Goal: Information Seeking & Learning: Check status

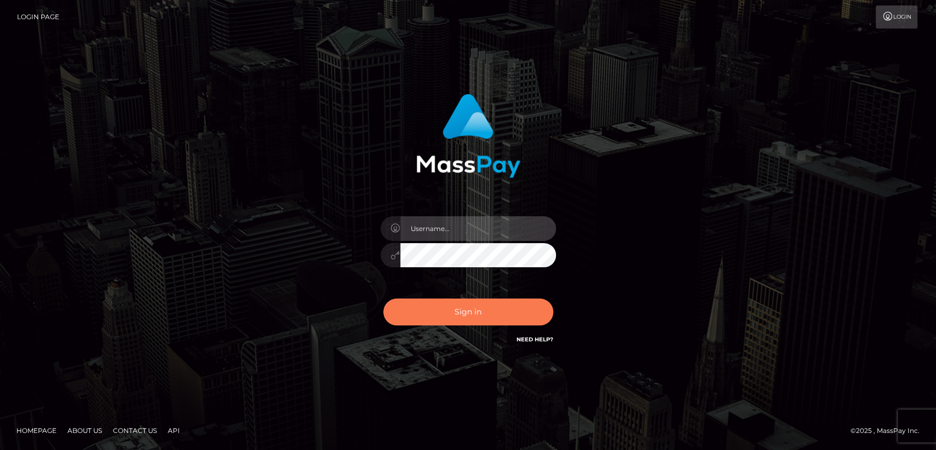
type input "[DOMAIN_NAME]"
click at [433, 304] on button "Sign in" at bounding box center [468, 311] width 170 height 27
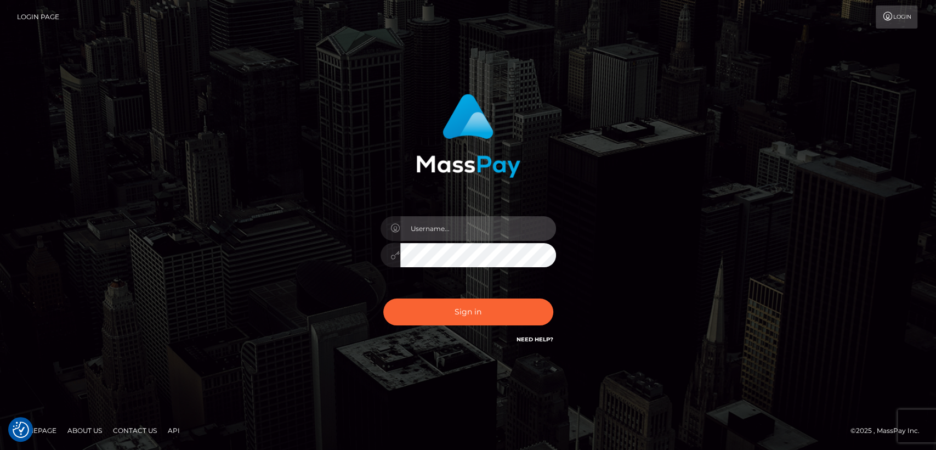
type input "nt.es"
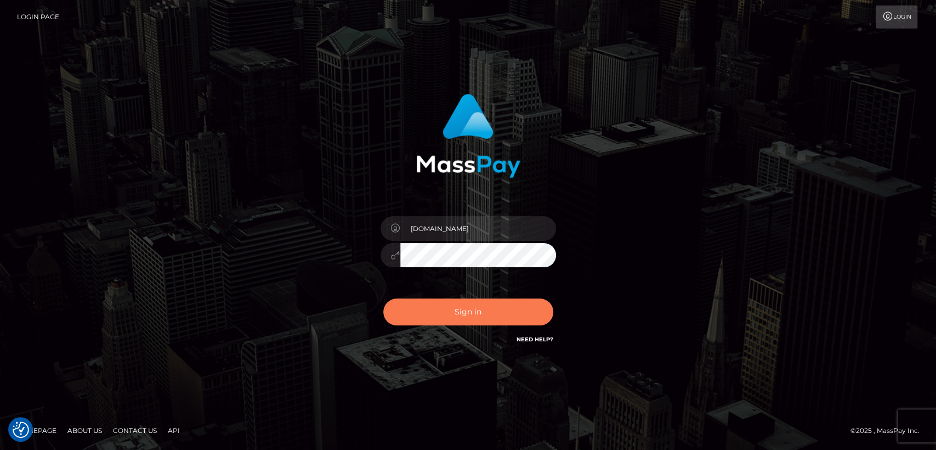
click at [433, 304] on button "Sign in" at bounding box center [468, 311] width 170 height 27
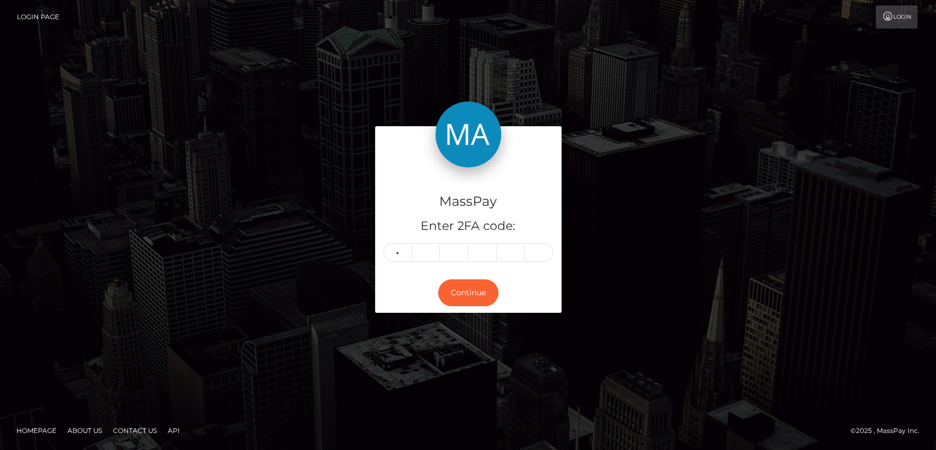
type input "2"
type input "5"
type input "1"
type input "7"
type input "3"
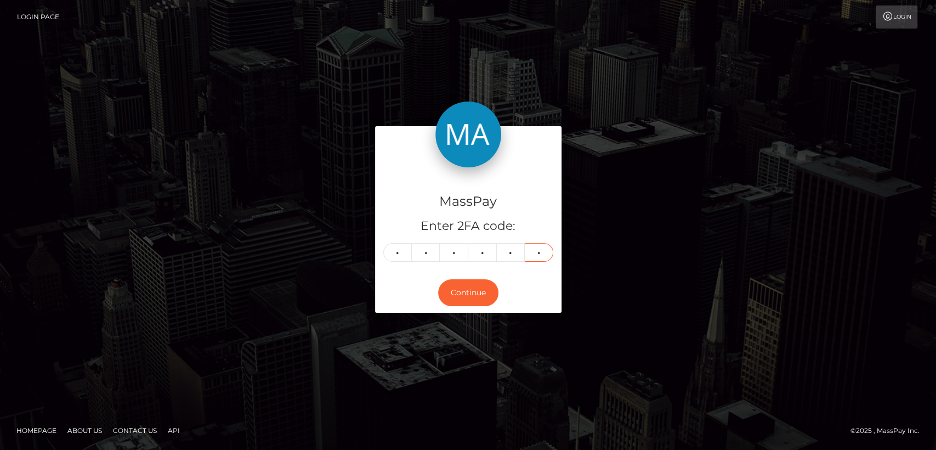
type input "9"
click at [489, 291] on button "Continue" at bounding box center [468, 292] width 60 height 27
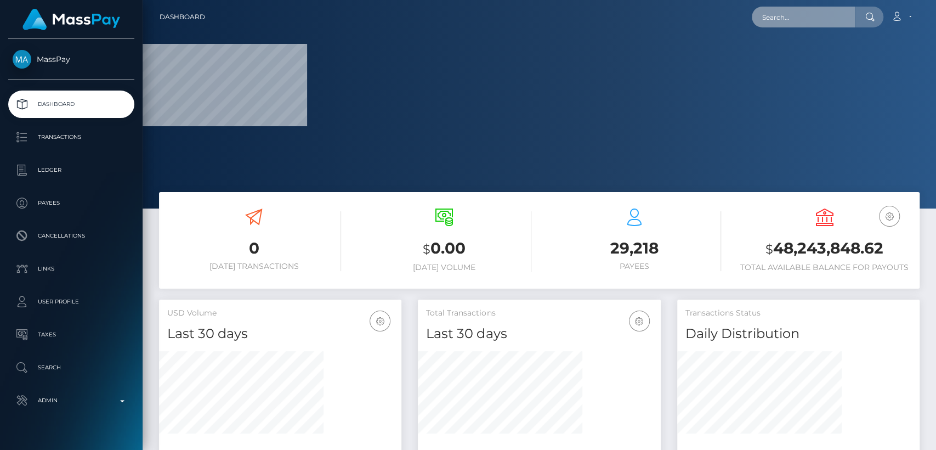
click at [832, 18] on input "text" at bounding box center [803, 17] width 103 height 21
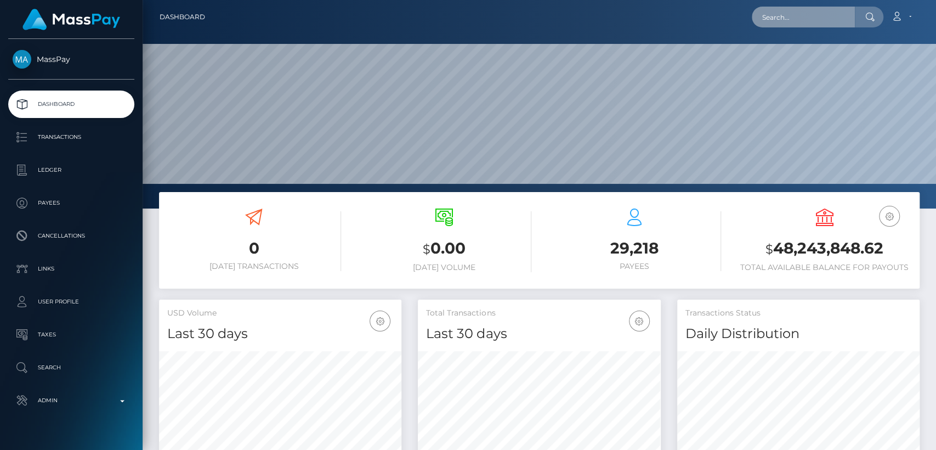
scroll to position [194, 242]
paste input "benjaminremolano@gmail.com"
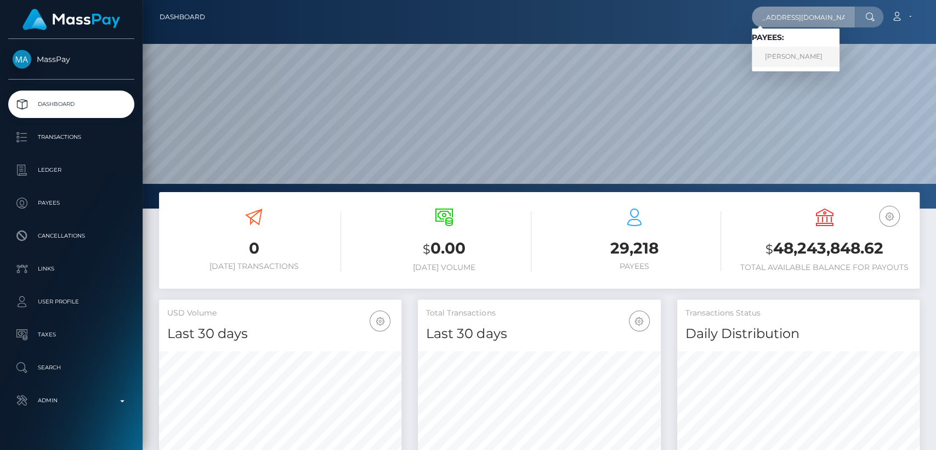
type input "benjaminremolano@gmail.com"
click at [820, 54] on link "Benjamin Remolano" at bounding box center [796, 57] width 88 height 20
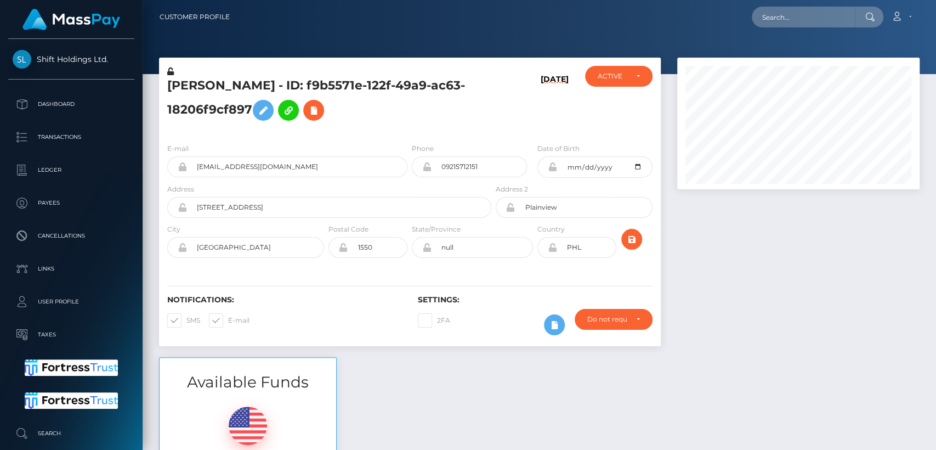
scroll to position [132, 242]
click at [197, 85] on h5 "Benjamin Remolano - ID: f9b5571e-122f-49a9-ac63-18206f9cf897" at bounding box center [326, 101] width 318 height 49
drag, startPoint x: 197, startPoint y: 85, endPoint x: 187, endPoint y: 88, distance: 10.9
click at [187, 88] on h5 "Benjamin Remolano - ID: f9b5571e-122f-49a9-ac63-18206f9cf897" at bounding box center [326, 101] width 318 height 49
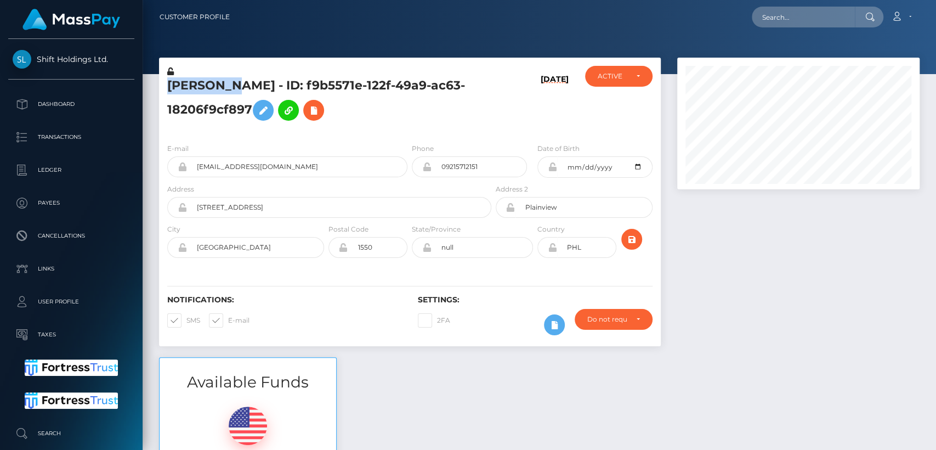
click at [187, 88] on h5 "Benjamin Remolano - ID: f9b5571e-122f-49a9-ac63-18206f9cf897" at bounding box center [326, 101] width 318 height 49
drag, startPoint x: 468, startPoint y: 155, endPoint x: 474, endPoint y: 137, distance: 19.1
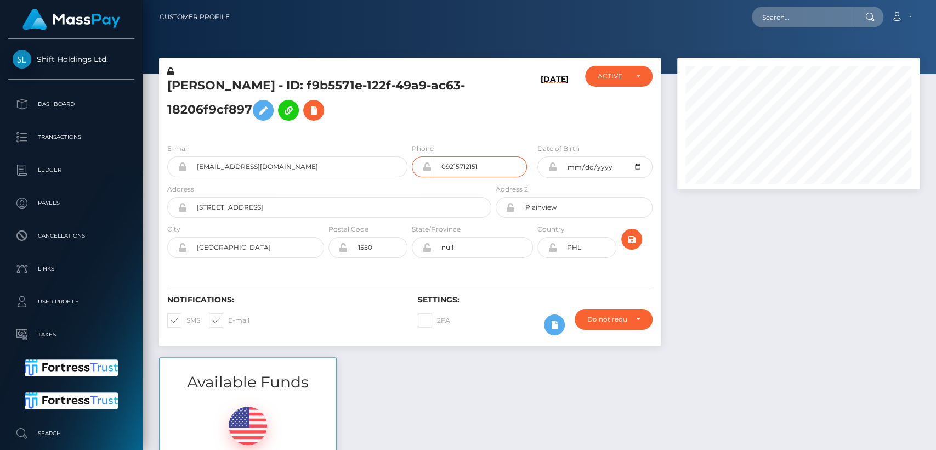
click at [474, 137] on div "E-mail benjaminremolano@gmail.com Phone Address" at bounding box center [410, 201] width 502 height 134
click at [798, 16] on input "text" at bounding box center [803, 17] width 103 height 21
paste input "makethisquick@gmail.com"
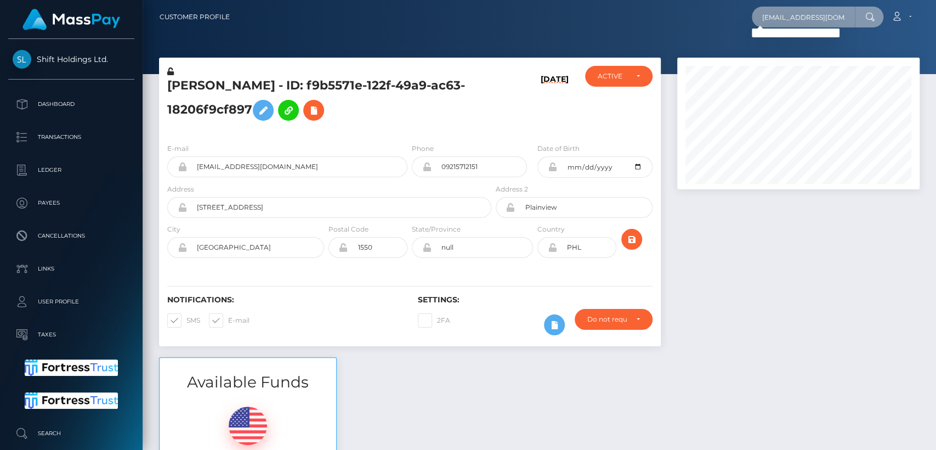
click at [828, 17] on input "makethisquick@gmail.com" at bounding box center [803, 17] width 103 height 21
paste input "noxmcsoot"
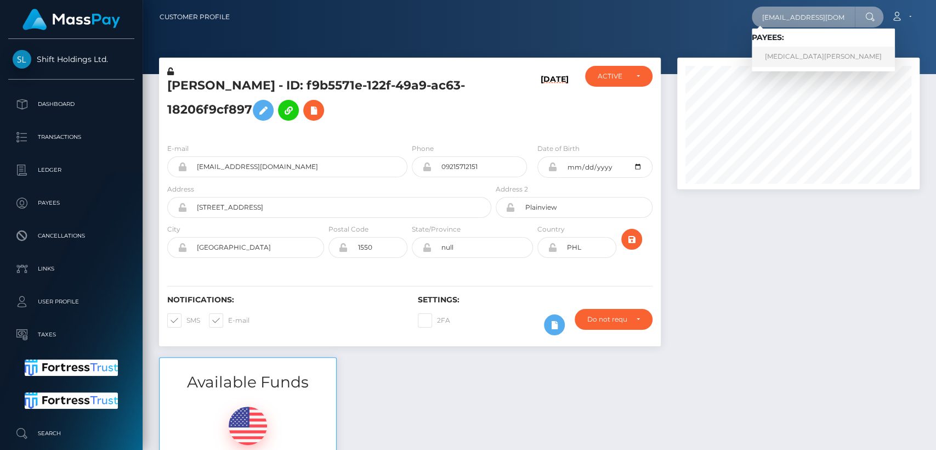
type input "noxmcsoot@gmail.com"
click at [820, 55] on link "YASMIN JULIANA LOPEZ" at bounding box center [823, 57] width 143 height 20
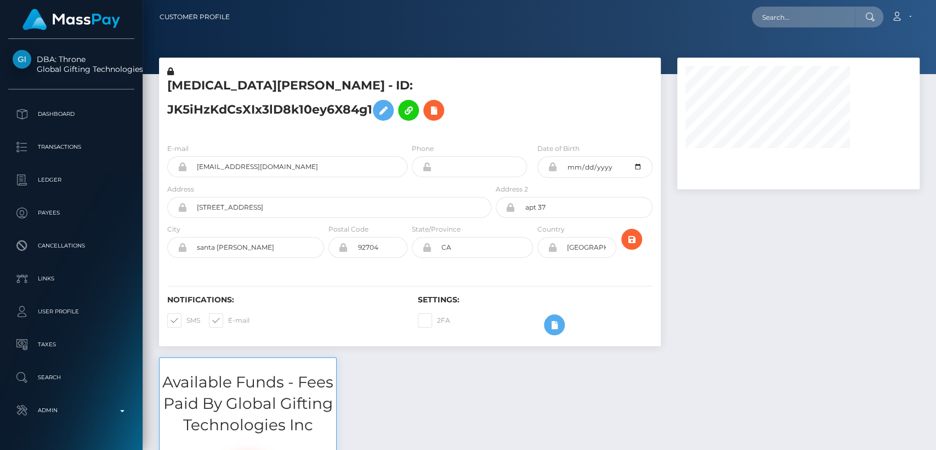
click at [680, 243] on div at bounding box center [798, 207] width 259 height 299
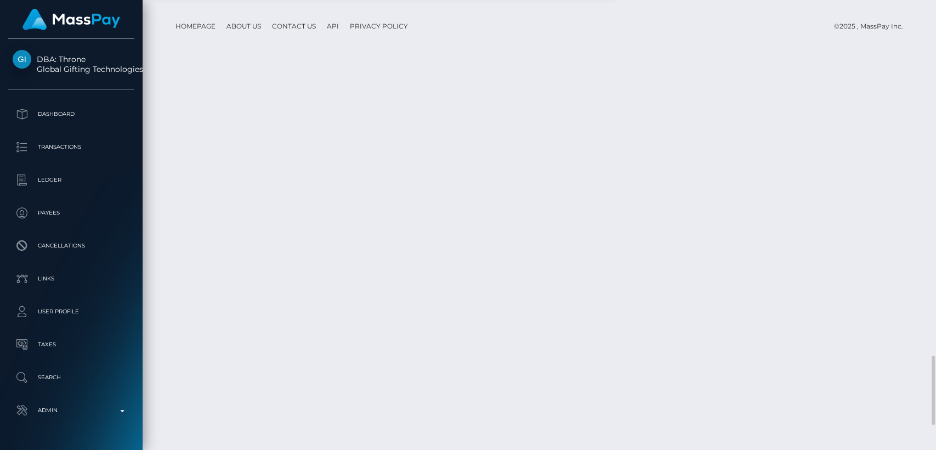
scroll to position [2309, 0]
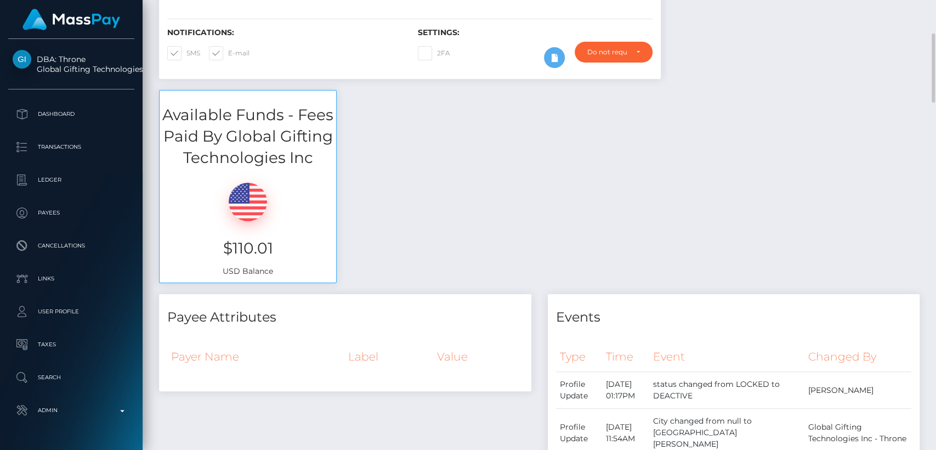
scroll to position [0, 0]
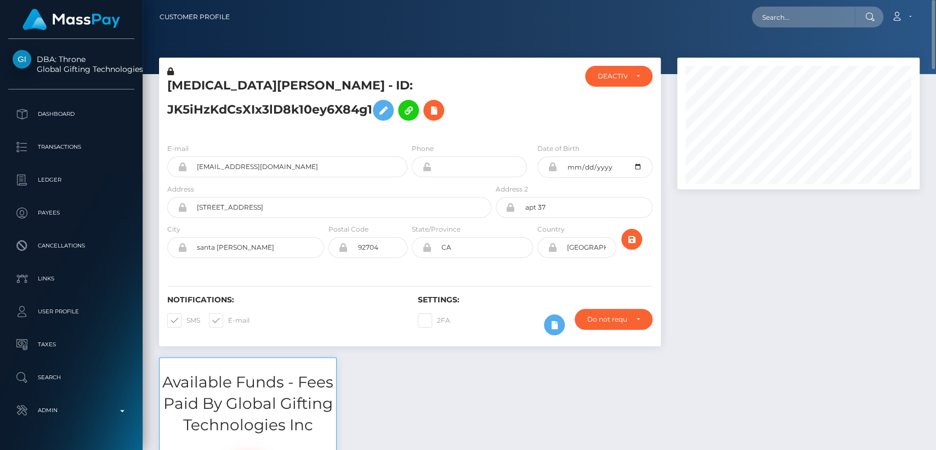
click at [546, 173] on div at bounding box center [547, 166] width 20 height 21
click at [811, 18] on input "text" at bounding box center [803, 17] width 103 height 21
paste input "juneair13@gmail.com"
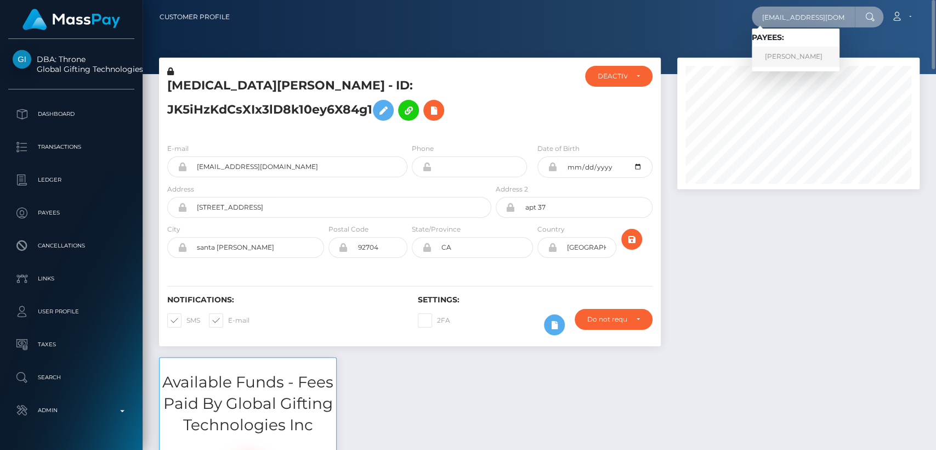
type input "juneair13@gmail.com"
click at [796, 64] on link "LAURA LAPINSKAITE" at bounding box center [796, 57] width 88 height 20
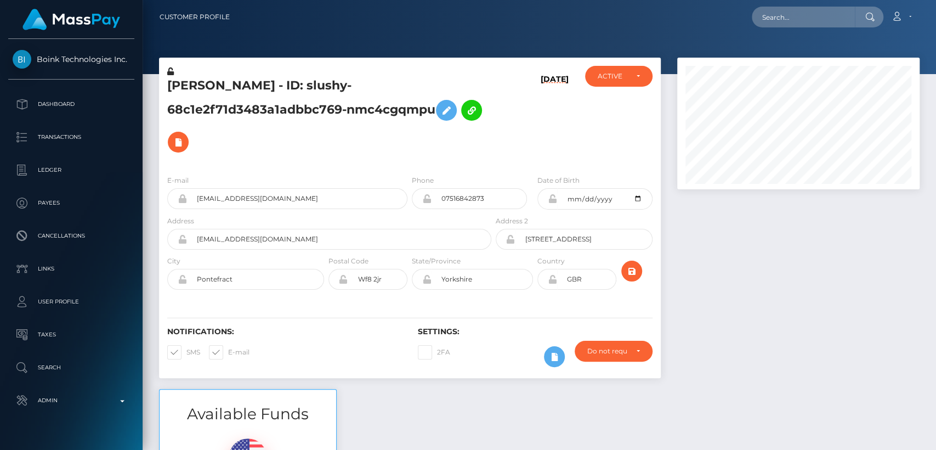
scroll to position [132, 242]
click at [197, 82] on h5 "LAURA LAPINSKAITE - ID: slushy-68c1e2f71d3483a1adbbc769-nmc4cgqmpu" at bounding box center [326, 117] width 318 height 81
copy h5 "LAURA"
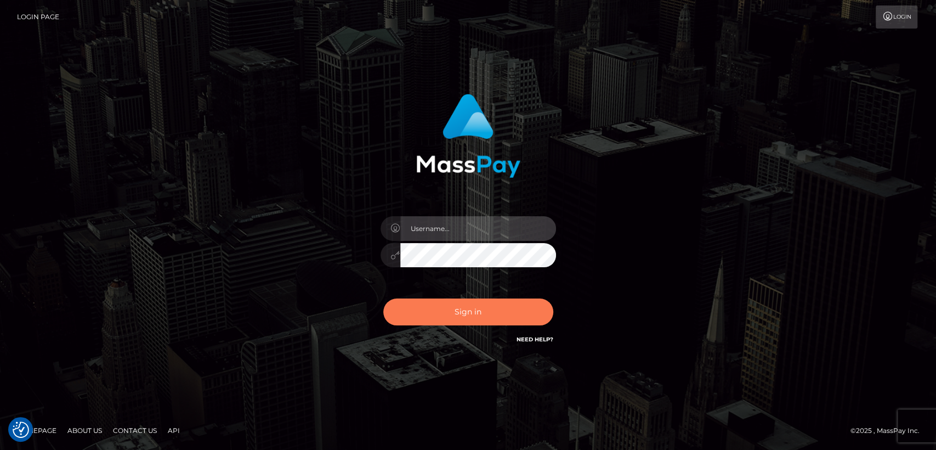
type input "[DOMAIN_NAME]"
click at [414, 314] on button "Sign in" at bounding box center [468, 311] width 170 height 27
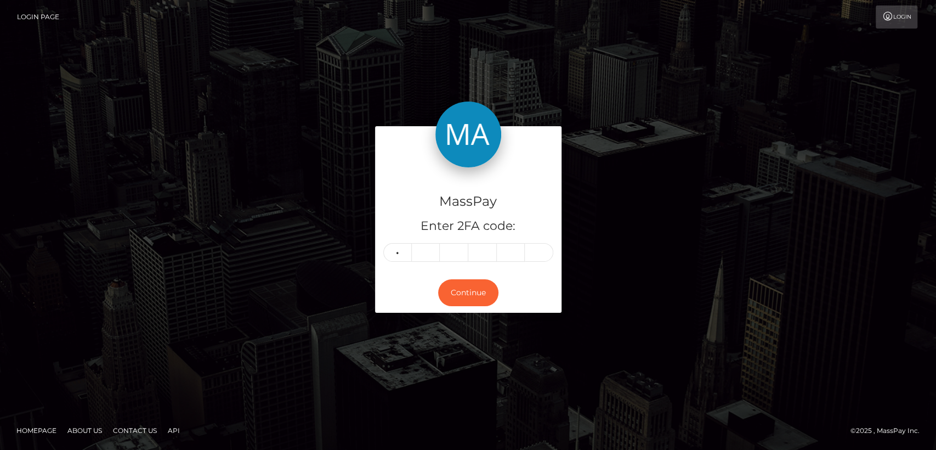
type input "2"
type input "9"
type input "2"
type input "7"
type input "1"
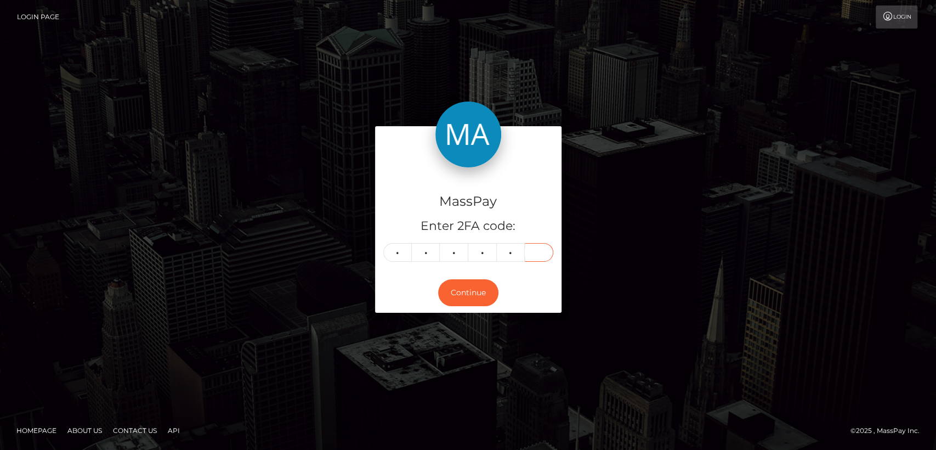
type input "9"
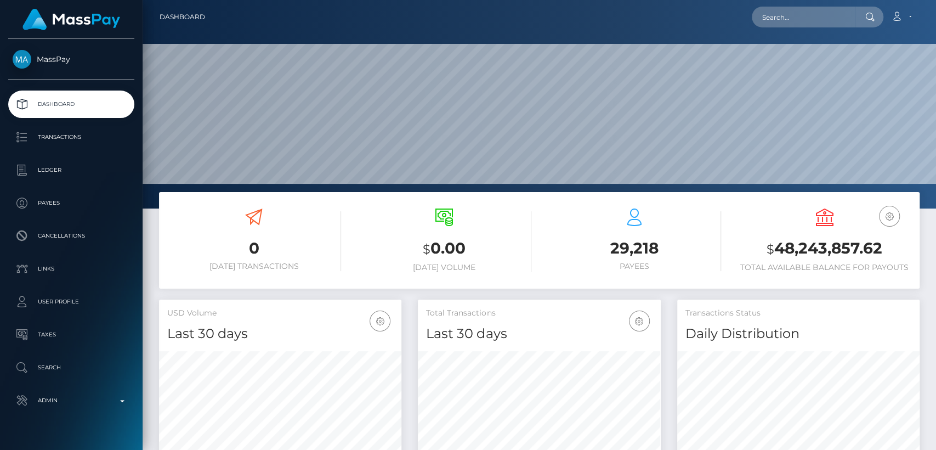
scroll to position [194, 242]
click at [774, 18] on input "text" at bounding box center [803, 17] width 103 height 21
paste input "[EMAIL_ADDRESS][DOMAIN_NAME]"
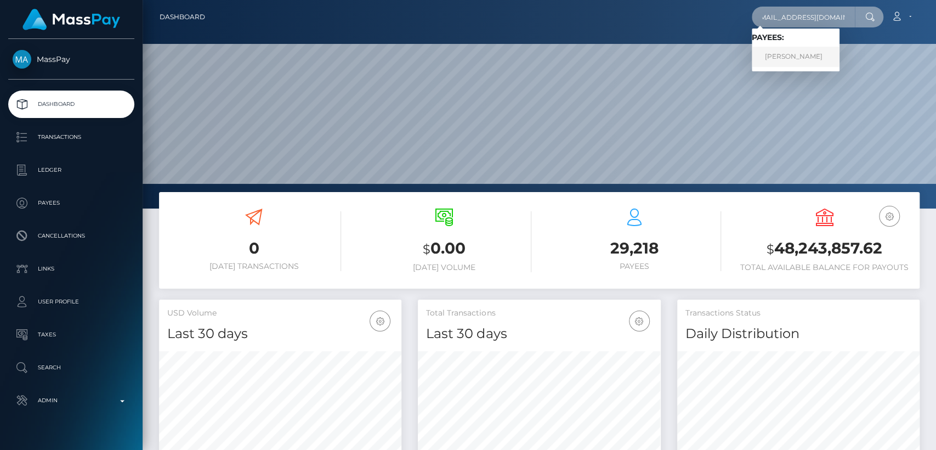
type input "[EMAIL_ADDRESS][DOMAIN_NAME]"
click at [775, 59] on link "[PERSON_NAME]" at bounding box center [796, 57] width 88 height 20
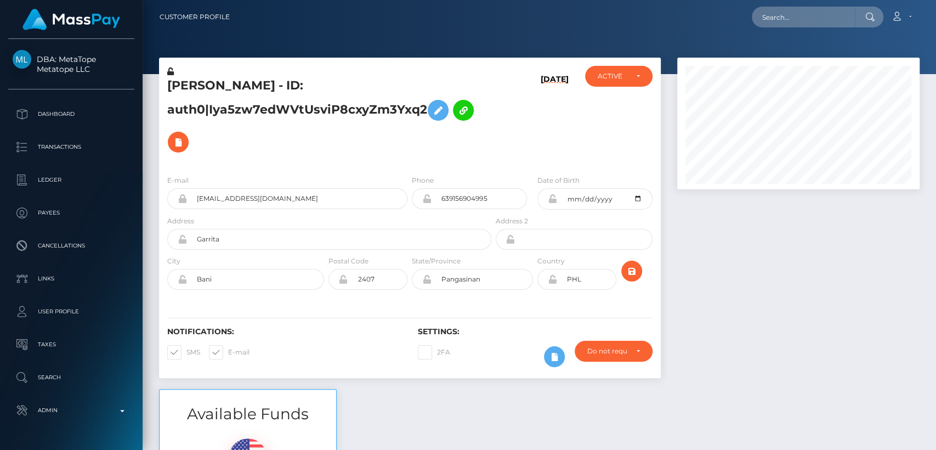
scroll to position [132, 242]
click at [855, 299] on div at bounding box center [798, 223] width 259 height 331
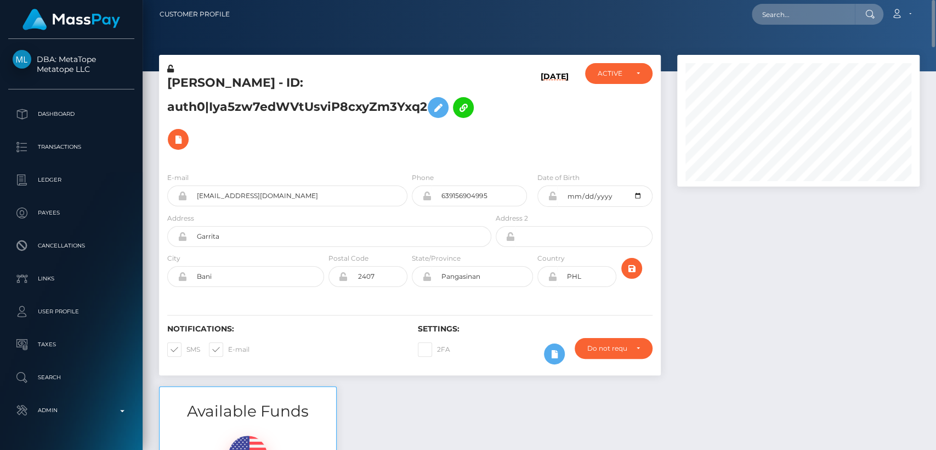
click at [179, 80] on h5 "[PERSON_NAME] - ID: auth0|Iya5zw7edWVtUsviP8cxyZm3Yxq2" at bounding box center [326, 115] width 318 height 81
click at [179, 80] on h5 "Carl Apilado - ID: auth0|Iya5zw7edWVtUsviP8cxyZm3Yxq2" at bounding box center [326, 115] width 318 height 81
click at [245, 39] on div at bounding box center [539, 34] width 793 height 74
click at [787, 20] on input "text" at bounding box center [803, 14] width 103 height 21
paste input "carlapilado382@gmail.com"
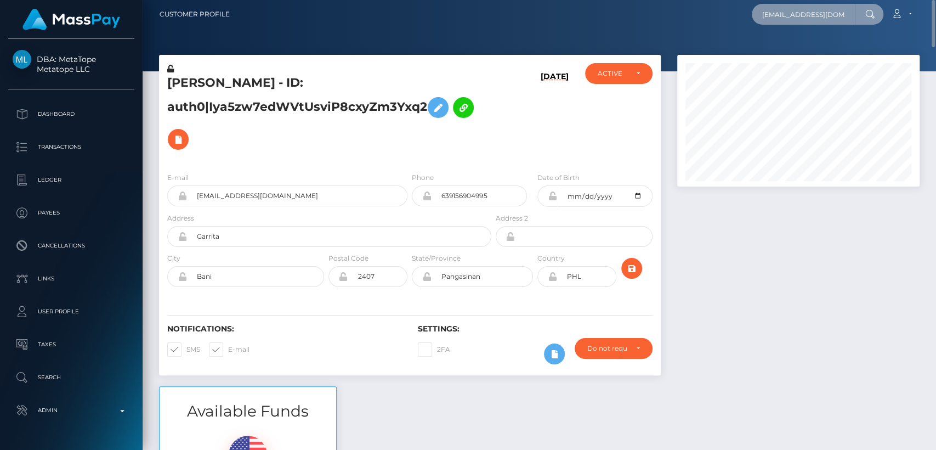
scroll to position [0, 9]
type input "carlapilado382@gmail.com"
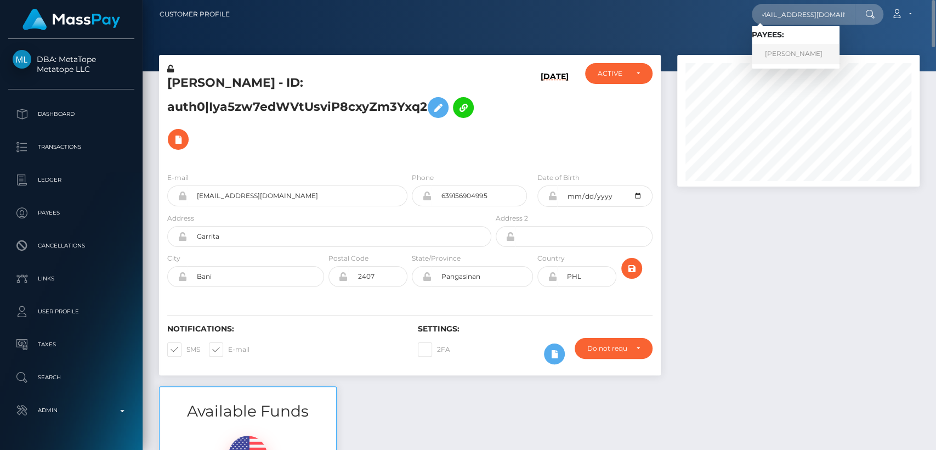
scroll to position [0, 0]
click at [779, 61] on link "Carl Apilado" at bounding box center [796, 54] width 88 height 20
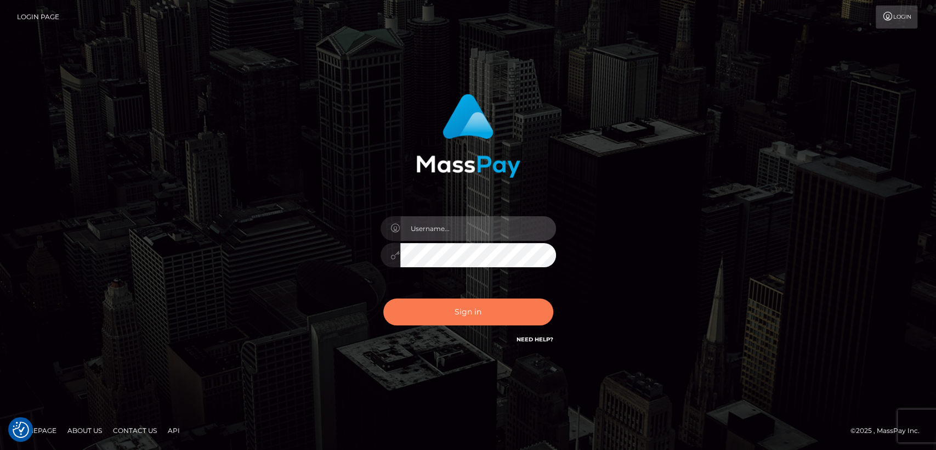
type input "[DOMAIN_NAME]"
click at [458, 304] on button "Sign in" at bounding box center [468, 311] width 170 height 27
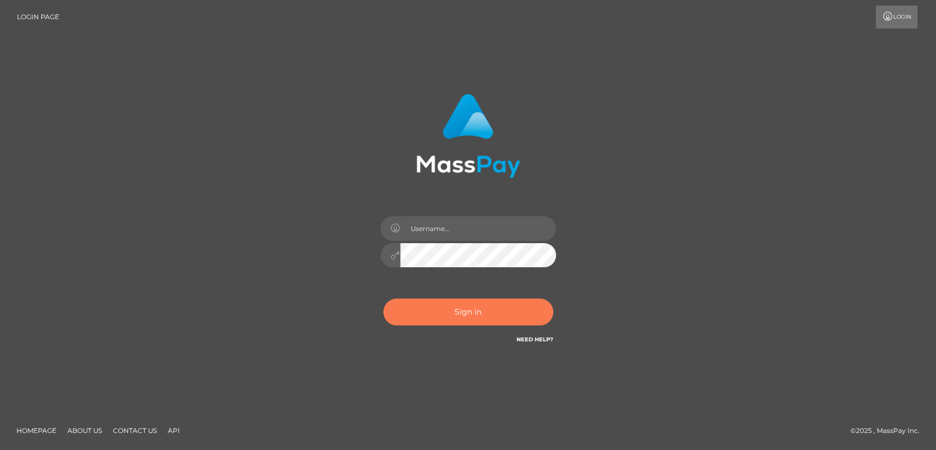
click at [458, 304] on button "Sign in" at bounding box center [468, 311] width 170 height 27
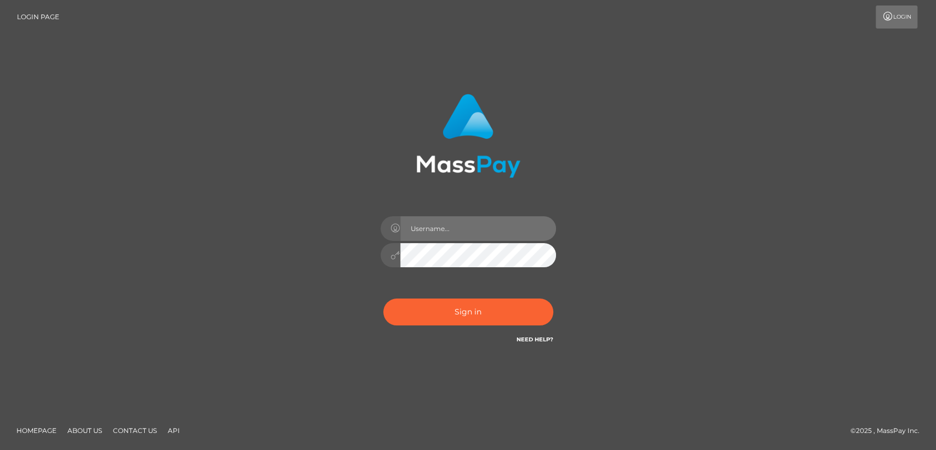
type input "[DOMAIN_NAME]"
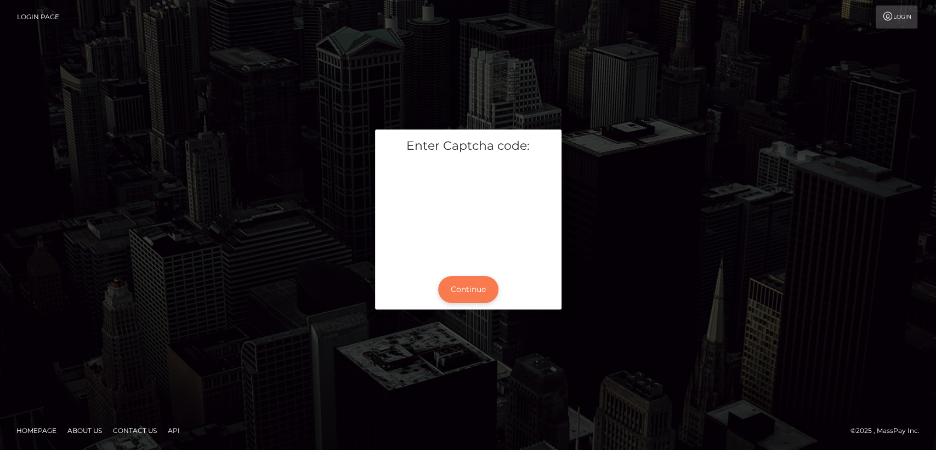
click at [452, 278] on button "Continue" at bounding box center [468, 289] width 60 height 27
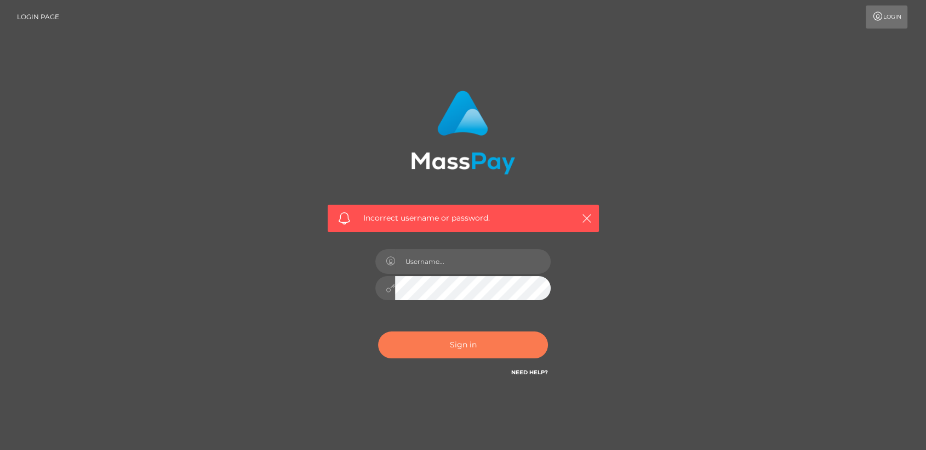
click at [443, 342] on button "Sign in" at bounding box center [463, 344] width 170 height 27
type input "nt.es"
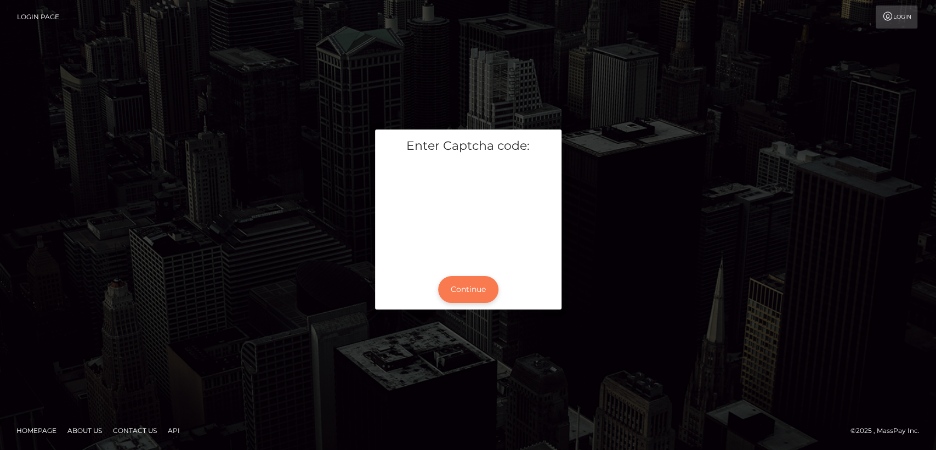
click at [456, 290] on button "Continue" at bounding box center [468, 289] width 60 height 27
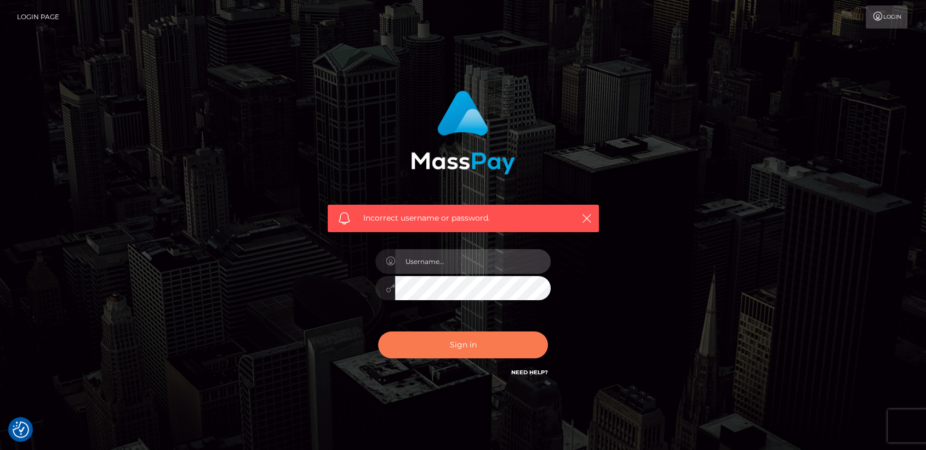
type input "[DOMAIN_NAME]"
click at [465, 342] on button "Sign in" at bounding box center [463, 344] width 170 height 27
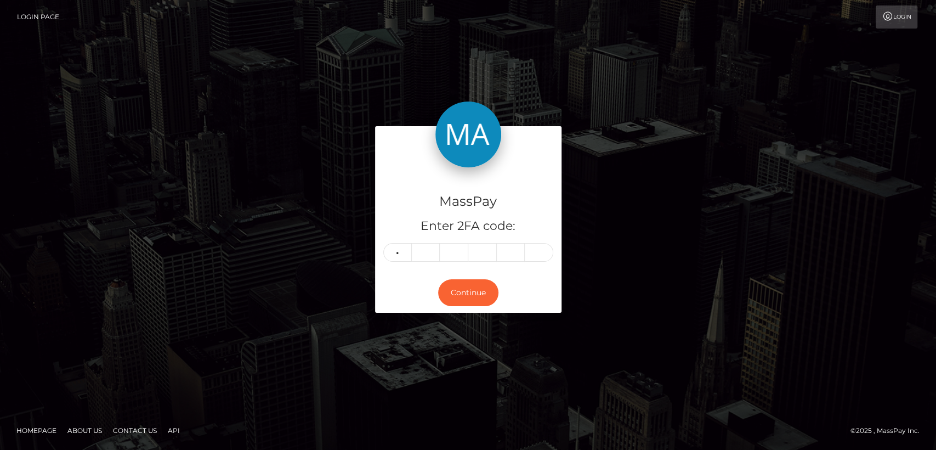
type input "6"
type input "5"
type input "9"
type input "5"
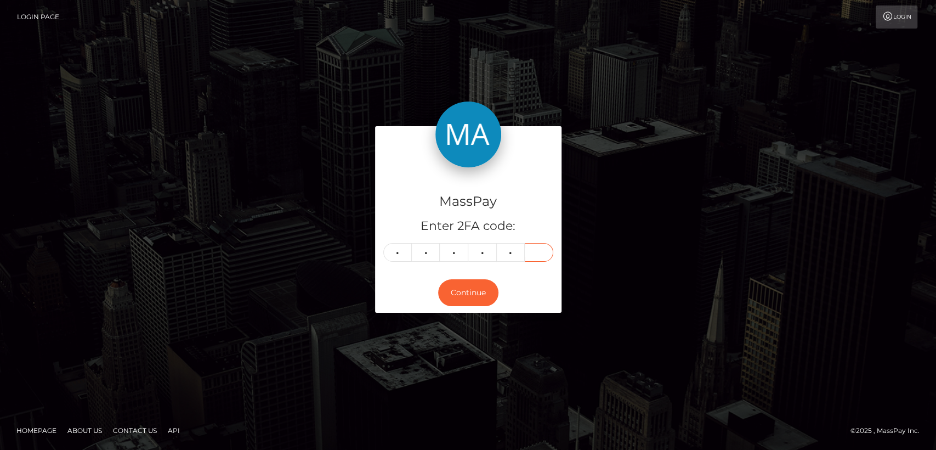
type input "8"
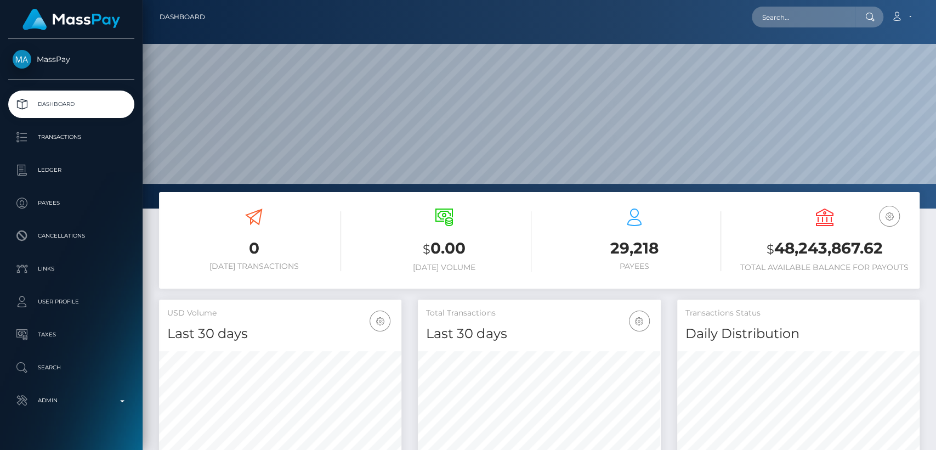
scroll to position [194, 242]
click at [833, 23] on input "text" at bounding box center [803, 17] width 103 height 21
paste input "juneair13@gmail.com"
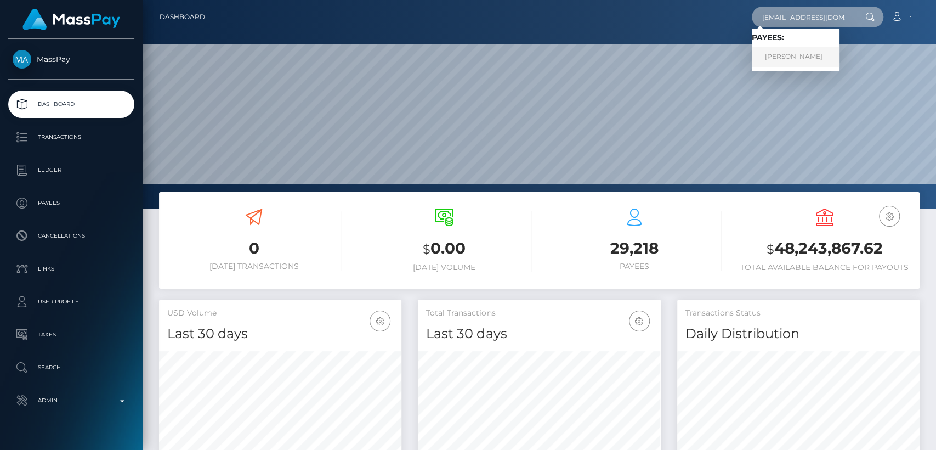
type input "juneair13@gmail.com"
click at [831, 59] on link "LAURA LAPINSKAITE" at bounding box center [796, 57] width 88 height 20
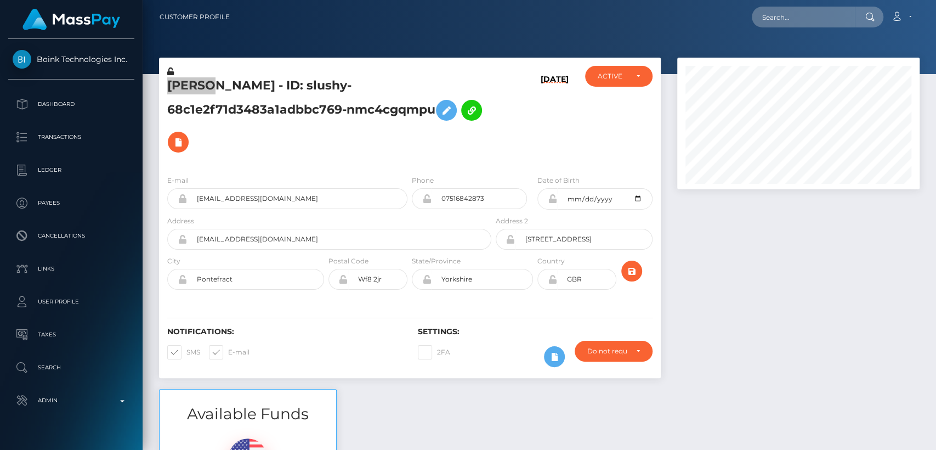
scroll to position [132, 242]
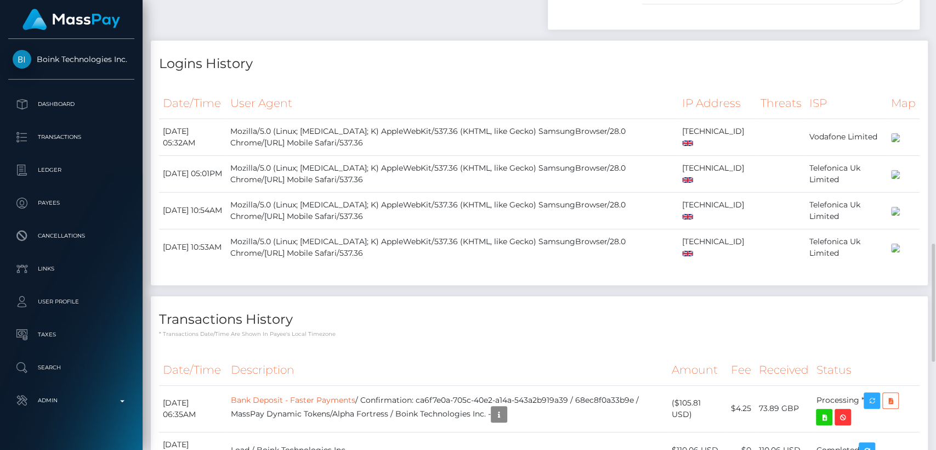
scroll to position [939, 0]
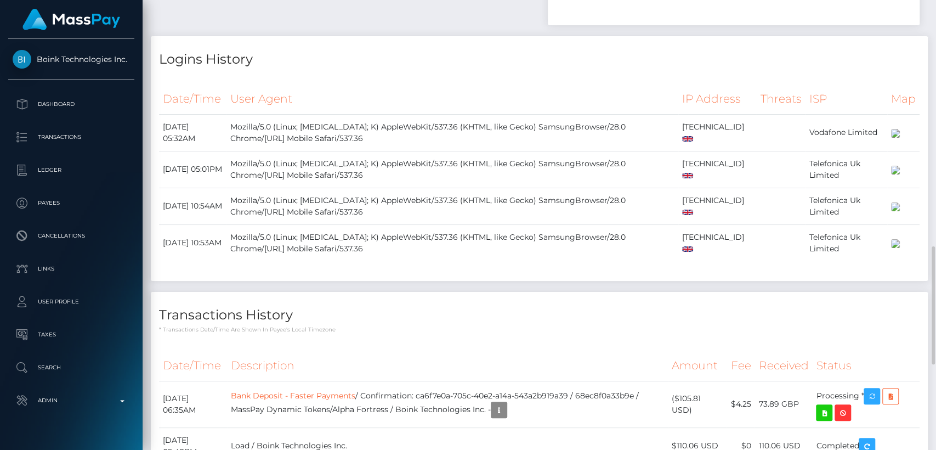
drag, startPoint x: 408, startPoint y: 334, endPoint x: 546, endPoint y: 96, distance: 274.4
click at [546, 96] on div "Date/Time User Agent IP Address Threats ISP Map" at bounding box center [539, 179] width 760 height 191
click at [478, 280] on div "Date/Time User Agent IP Address Threats ISP Map" at bounding box center [539, 178] width 777 height 204
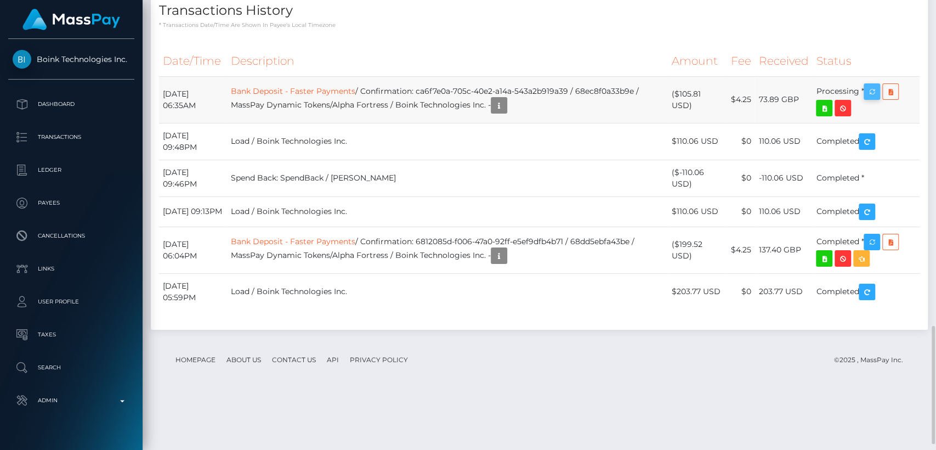
scroll to position [132, 242]
click at [874, 99] on icon "button" at bounding box center [871, 92] width 13 height 14
drag, startPoint x: 224, startPoint y: 164, endPoint x: 164, endPoint y: 155, distance: 60.0
click at [164, 123] on td "October 13, 2025 06:35AM" at bounding box center [193, 99] width 68 height 47
click at [406, 20] on h4 "Transactions History" at bounding box center [539, 10] width 760 height 19
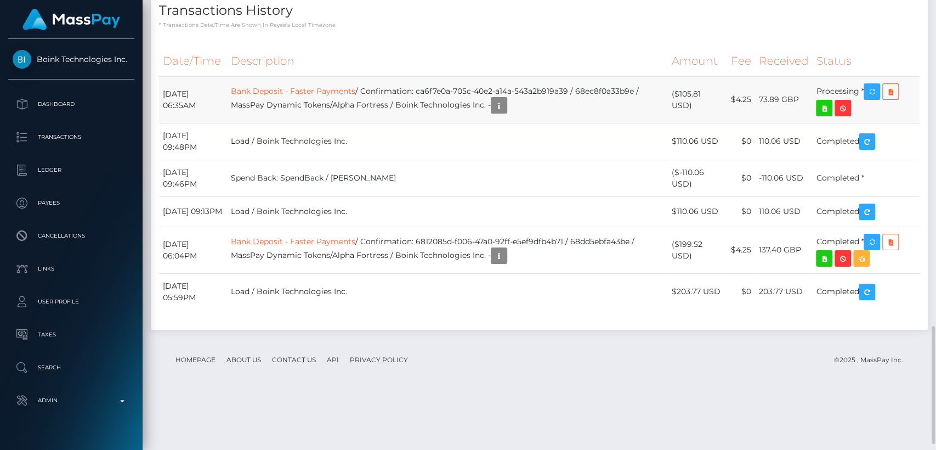
click at [780, 123] on td "73.89 GBP" at bounding box center [783, 99] width 58 height 47
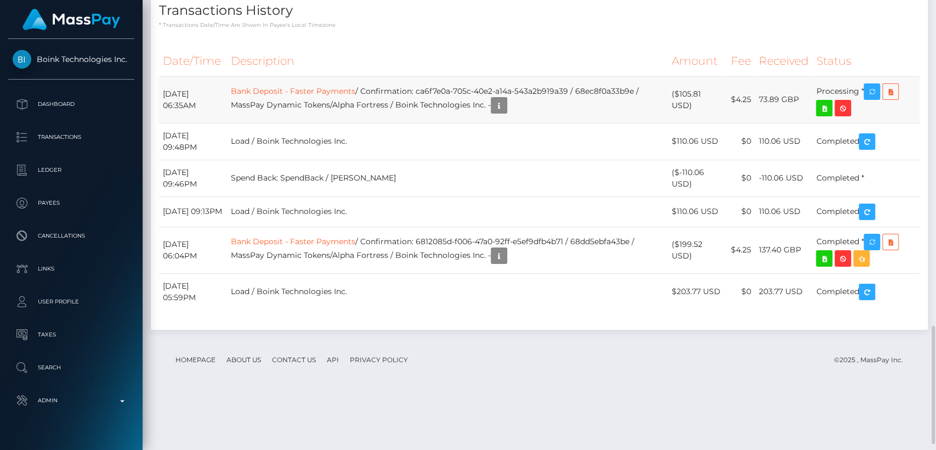
click at [780, 123] on td "73.89 GBP" at bounding box center [783, 99] width 58 height 47
copy tr "73.89 GBP"
click at [430, 110] on div "Date/Time Description Amount Fee Received Status Bank Deposit - Faster Payments" at bounding box center [539, 183] width 777 height 291
click at [505, 112] on icon "button" at bounding box center [498, 106] width 13 height 14
click at [518, 155] on div "Additional Info" at bounding box center [524, 150] width 71 height 20
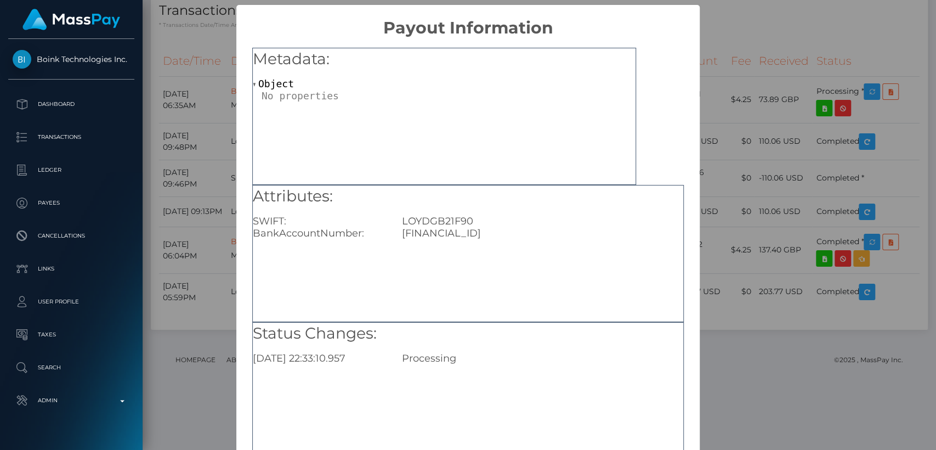
drag, startPoint x: 535, startPoint y: 231, endPoint x: 510, endPoint y: 230, distance: 25.3
click at [510, 230] on div "GB69LOYD77775220367368" at bounding box center [543, 233] width 298 height 12
copy div "7368"
click at [388, 435] on div "Status Changes: 2025-10-12 22:33:10.957 Processing" at bounding box center [467, 390] width 431 height 137
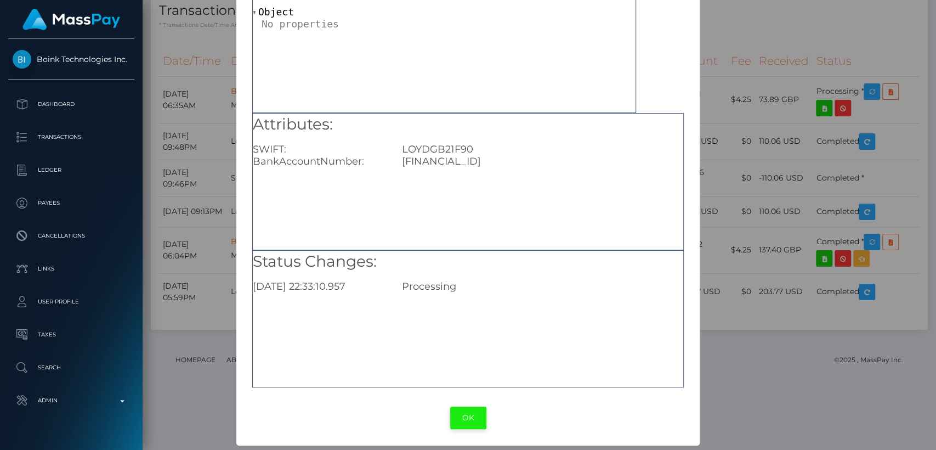
click at [474, 415] on button "OK" at bounding box center [468, 417] width 36 height 22
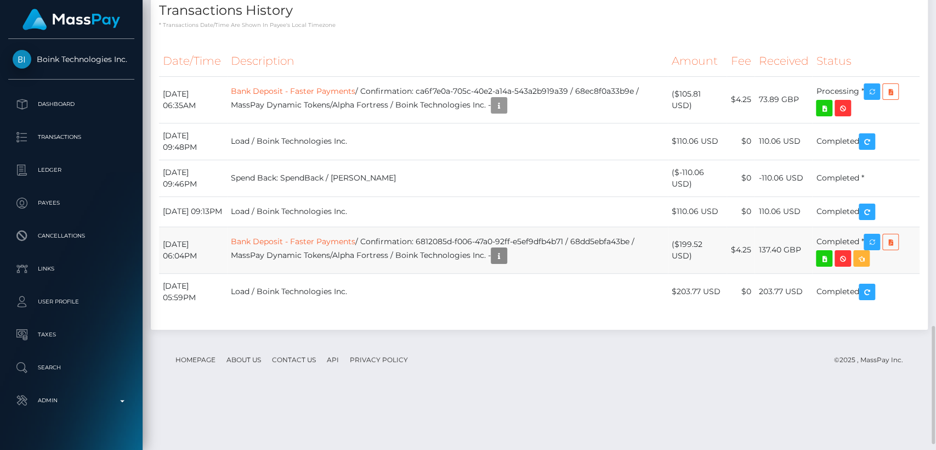
scroll to position [132, 242]
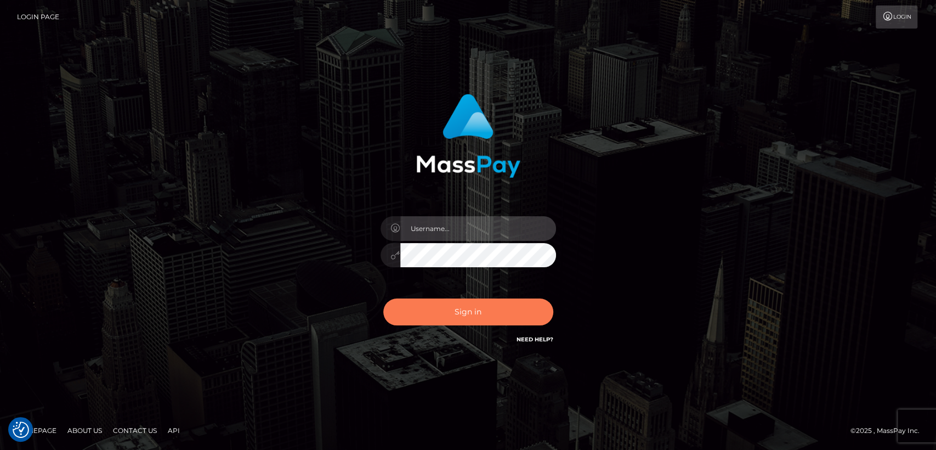
type input "[DOMAIN_NAME]"
click at [447, 312] on button "Sign in" at bounding box center [468, 311] width 170 height 27
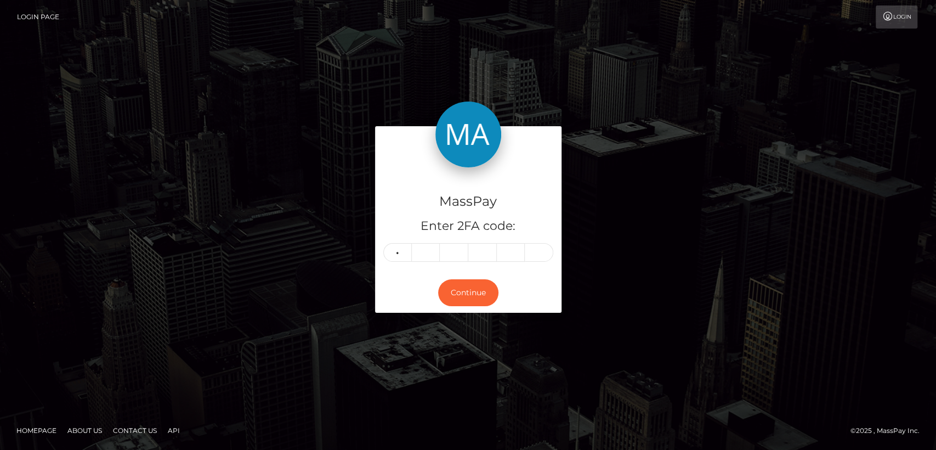
type input "5"
type input "1"
type input "4"
type input "7"
type input "5"
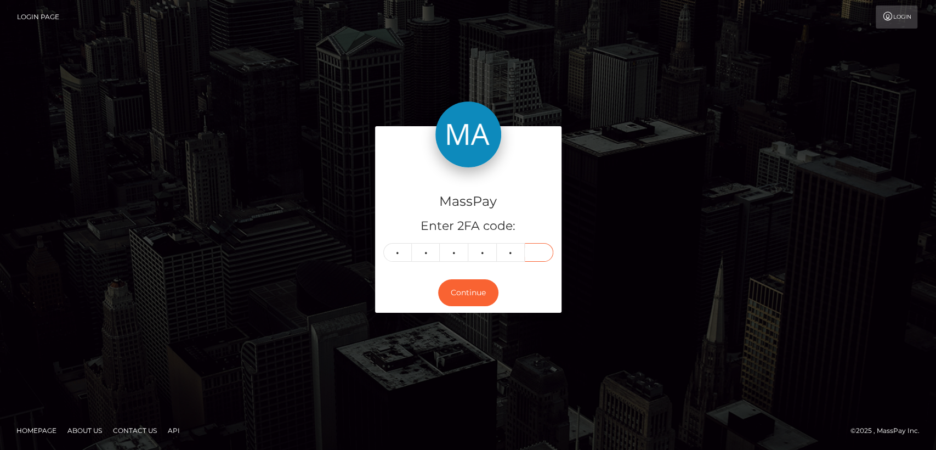
type input "2"
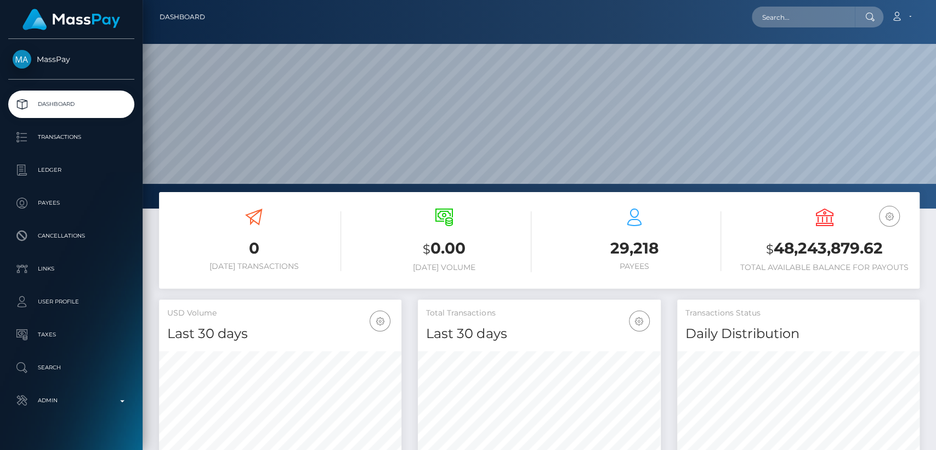
scroll to position [194, 242]
click at [787, 24] on input "text" at bounding box center [803, 17] width 103 height 21
paste input "[EMAIL_ADDRESS][DOMAIN_NAME]"
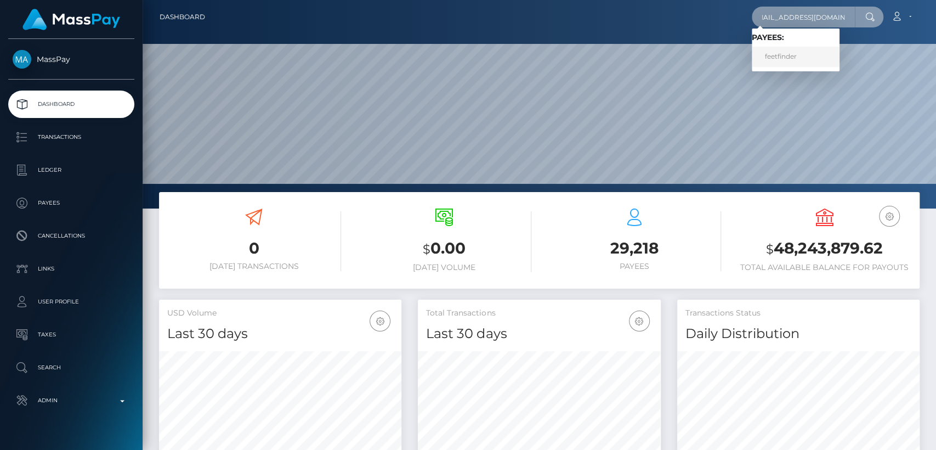
type input "[EMAIL_ADDRESS][DOMAIN_NAME]"
click at [783, 53] on link "feetfinder" at bounding box center [796, 57] width 88 height 20
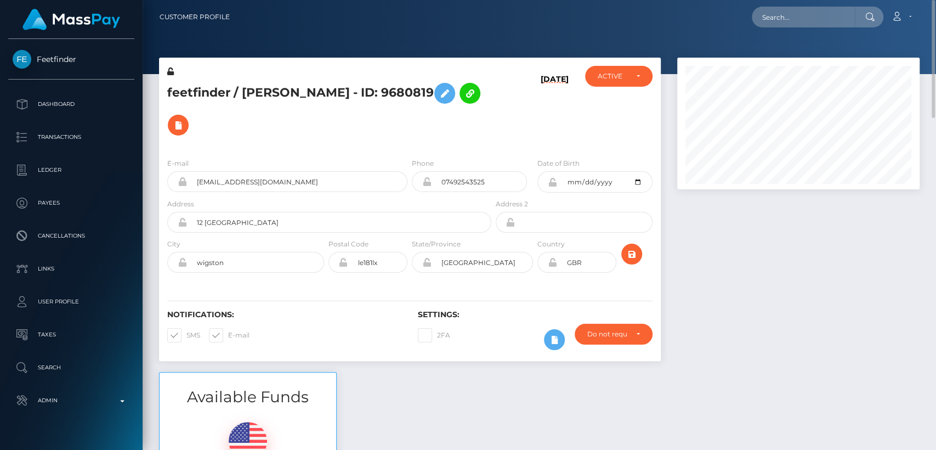
click at [246, 93] on h5 "feetfinder / [PERSON_NAME] - ID: 9680819" at bounding box center [326, 109] width 318 height 64
copy h5 "alexi"
click at [381, 407] on div "Available Funds $0.00 USD Balance" at bounding box center [539, 452] width 777 height 161
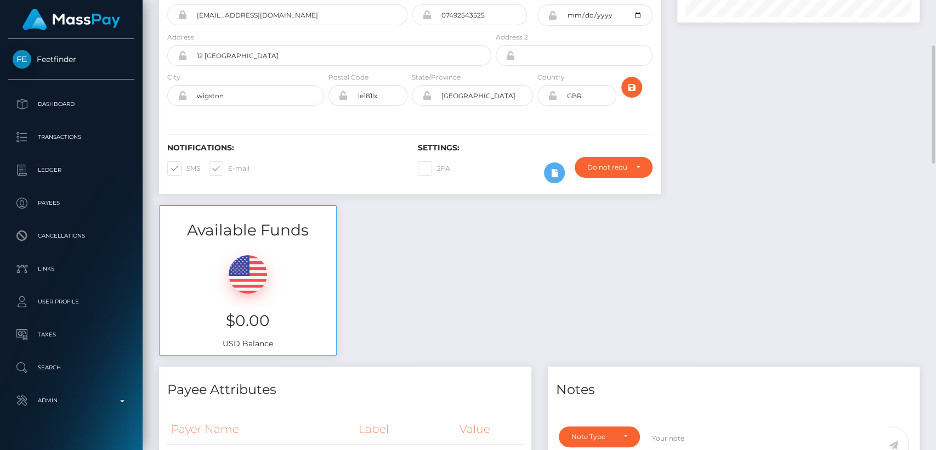
scroll to position [168, 0]
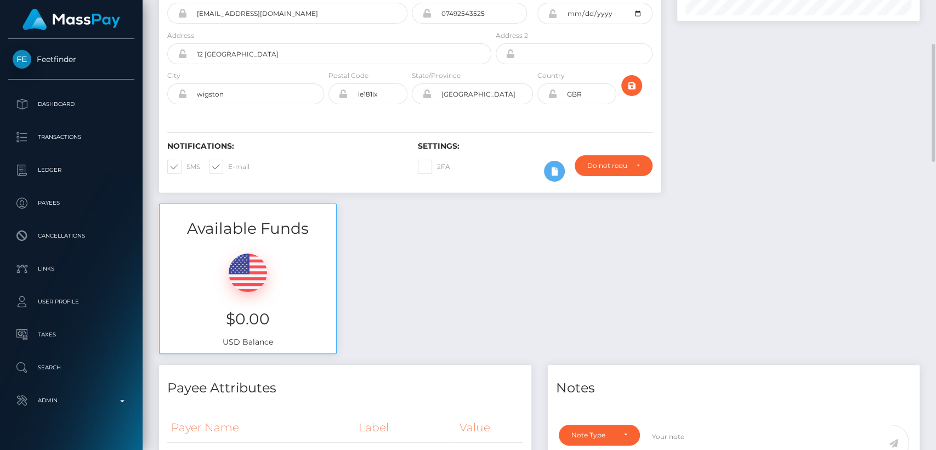
click at [258, 316] on h3 "$0.00" at bounding box center [248, 318] width 160 height 21
copy h3 "$0.00"
click at [11, 443] on div "Feetfinder Dashboard Transactions Ledger Payees Cancellations Links Taxes" at bounding box center [71, 243] width 143 height 408
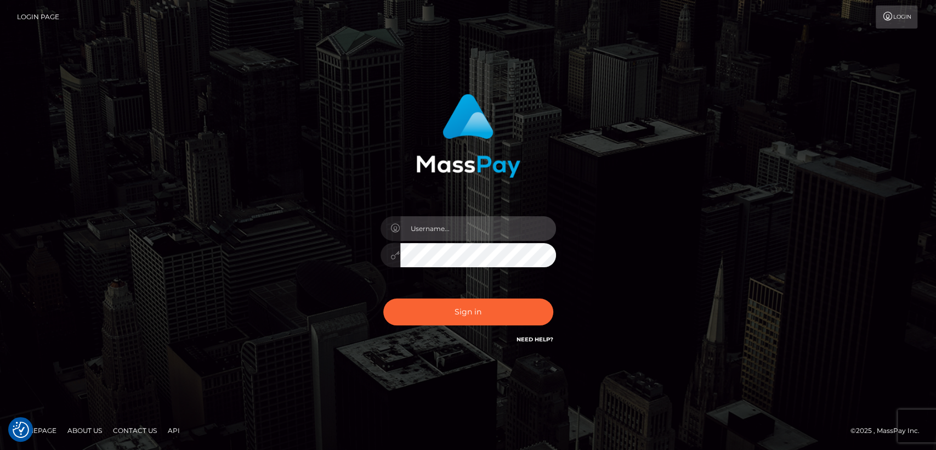
type input "[DOMAIN_NAME]"
click at [462, 326] on div "Sign in Need Help?" at bounding box center [468, 316] width 192 height 49
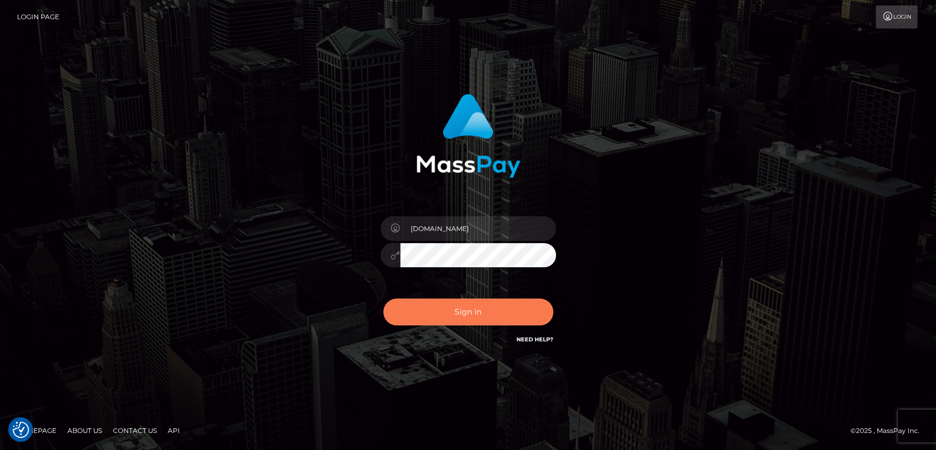
click at [390, 306] on button "Sign in" at bounding box center [468, 311] width 170 height 27
click at [436, 321] on button "Sign in" at bounding box center [468, 311] width 170 height 27
type input "nt.es"
click at [438, 308] on button "Sign in" at bounding box center [468, 311] width 170 height 27
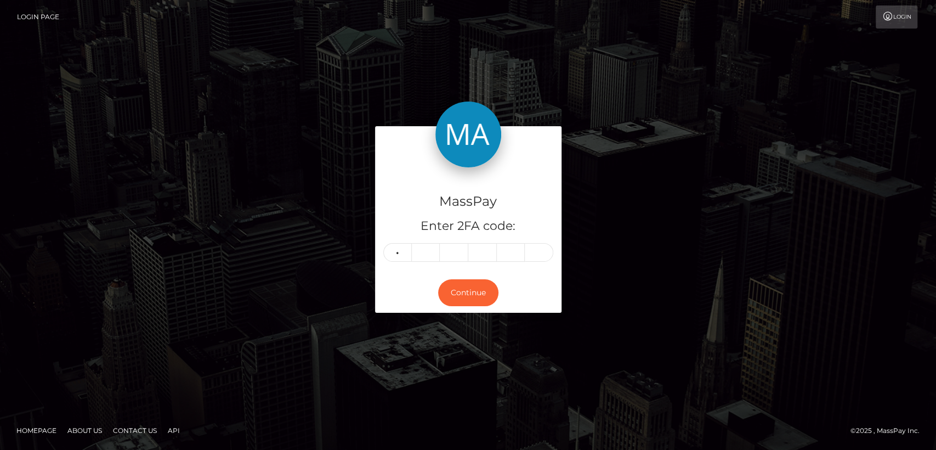
type input "4"
type input "6"
type input "4"
type input "9"
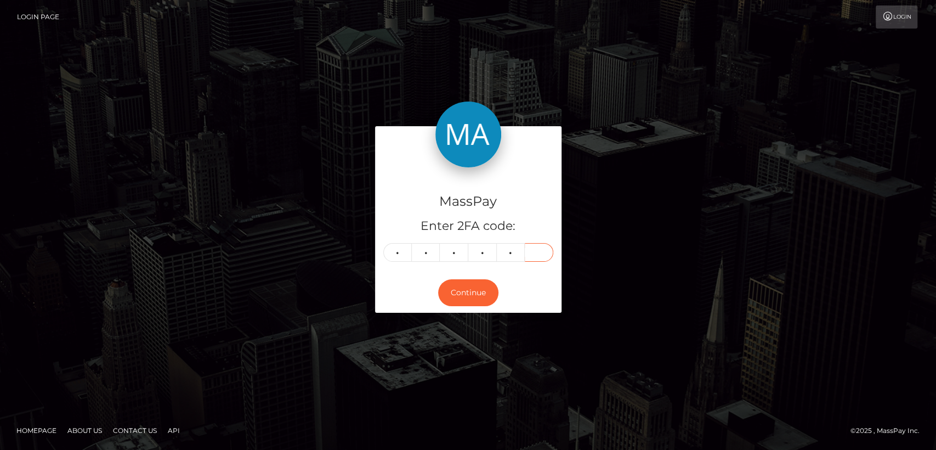
type input "0"
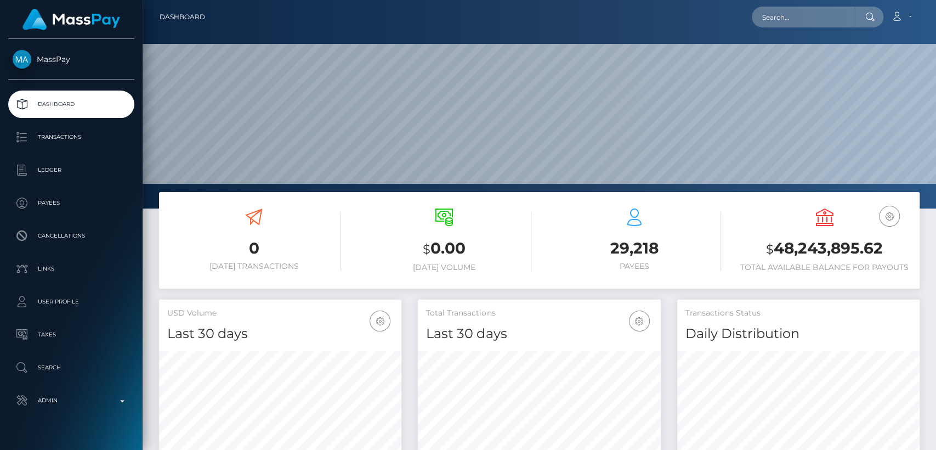
scroll to position [194, 242]
click at [808, 19] on input "text" at bounding box center [803, 17] width 103 height 21
paste input "[PERSON_NAME][EMAIL_ADDRESS][DOMAIN_NAME]"
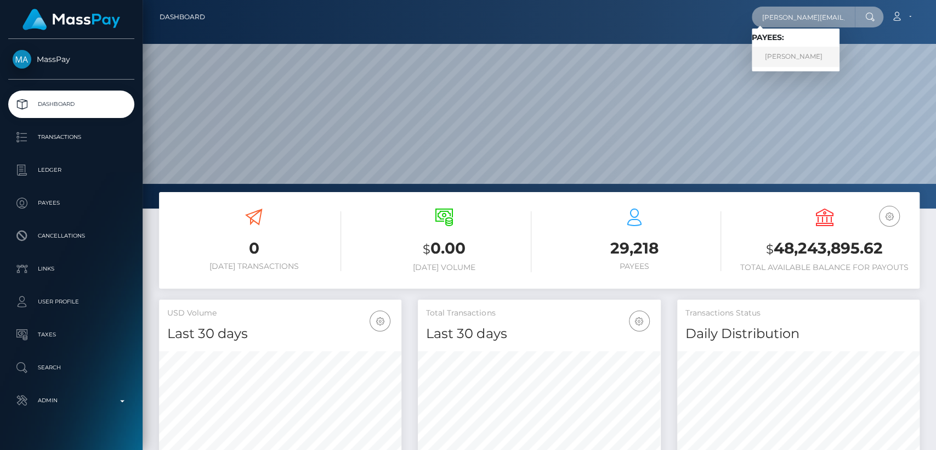
type input "[PERSON_NAME][EMAIL_ADDRESS][DOMAIN_NAME]"
click at [800, 64] on link "[PERSON_NAME]" at bounding box center [796, 57] width 88 height 20
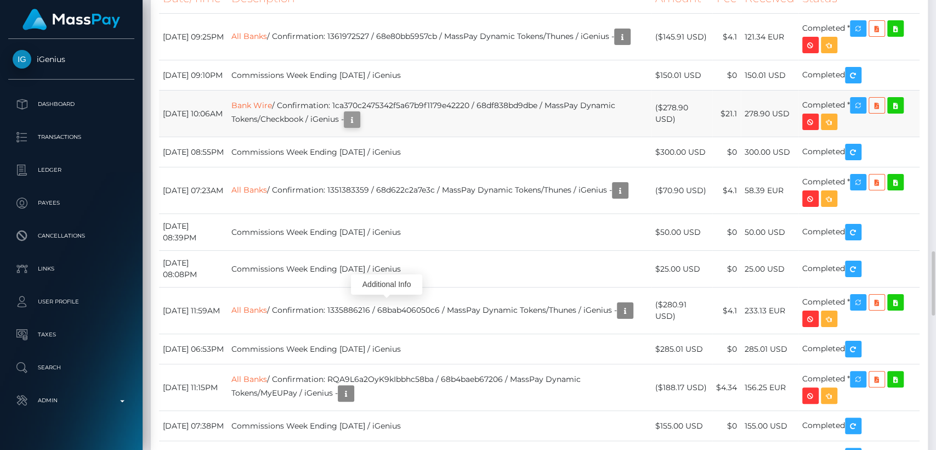
scroll to position [132, 242]
click at [359, 127] on icon "button" at bounding box center [351, 120] width 13 height 14
click at [385, 282] on div "Additional Info" at bounding box center [386, 284] width 71 height 20
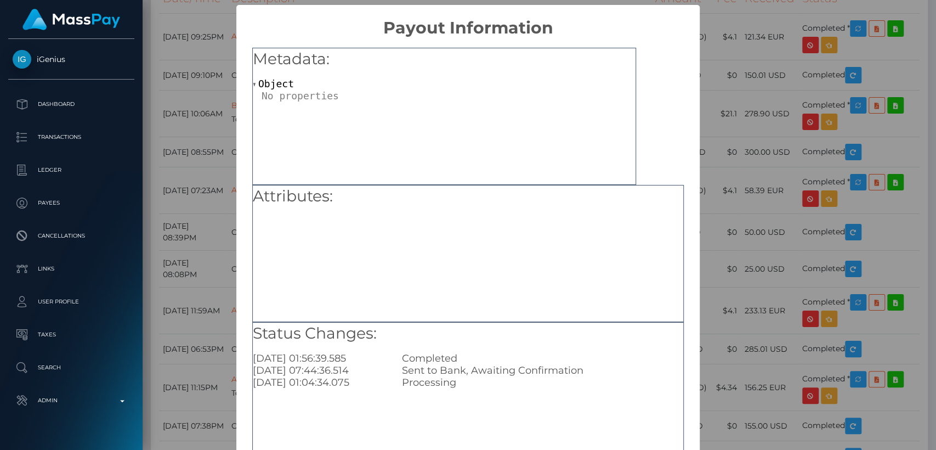
click at [208, 290] on div "× Payout Information Metadata: Object Attributes: Status Changes: 2025-10-08 01…" at bounding box center [468, 225] width 936 height 450
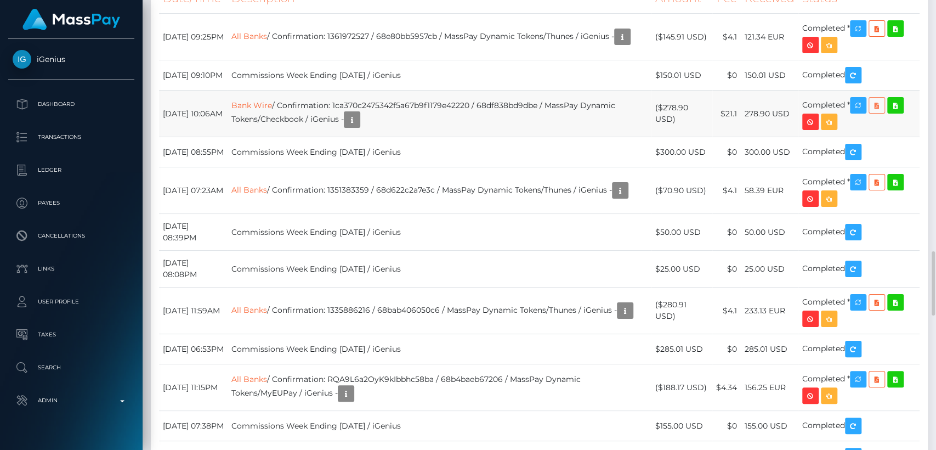
click at [882, 112] on icon at bounding box center [876, 106] width 13 height 14
click at [902, 112] on icon at bounding box center [895, 106] width 13 height 14
click at [902, 36] on icon at bounding box center [895, 29] width 13 height 14
